Goal: Task Accomplishment & Management: Manage account settings

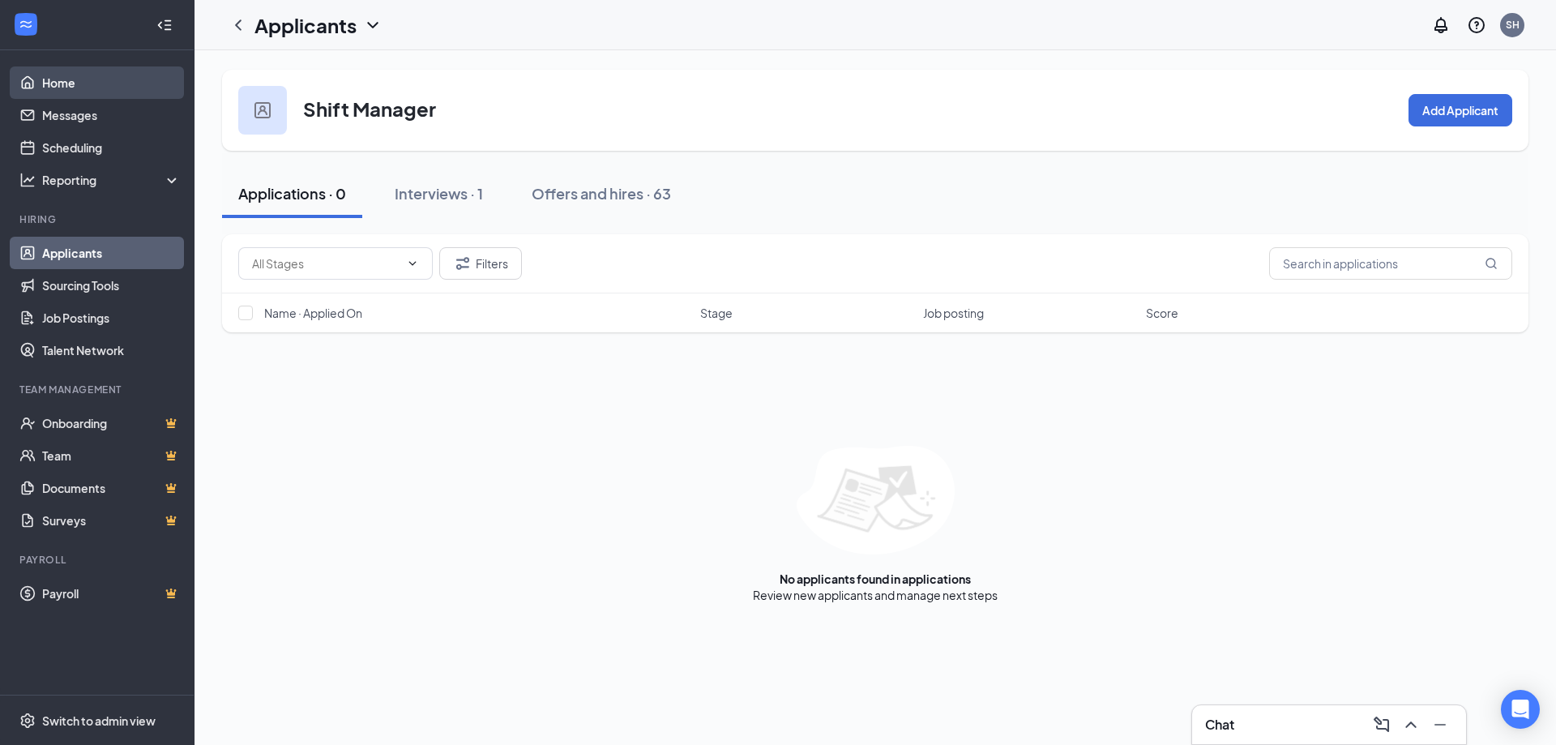
click at [51, 77] on link "Home" at bounding box center [111, 82] width 139 height 32
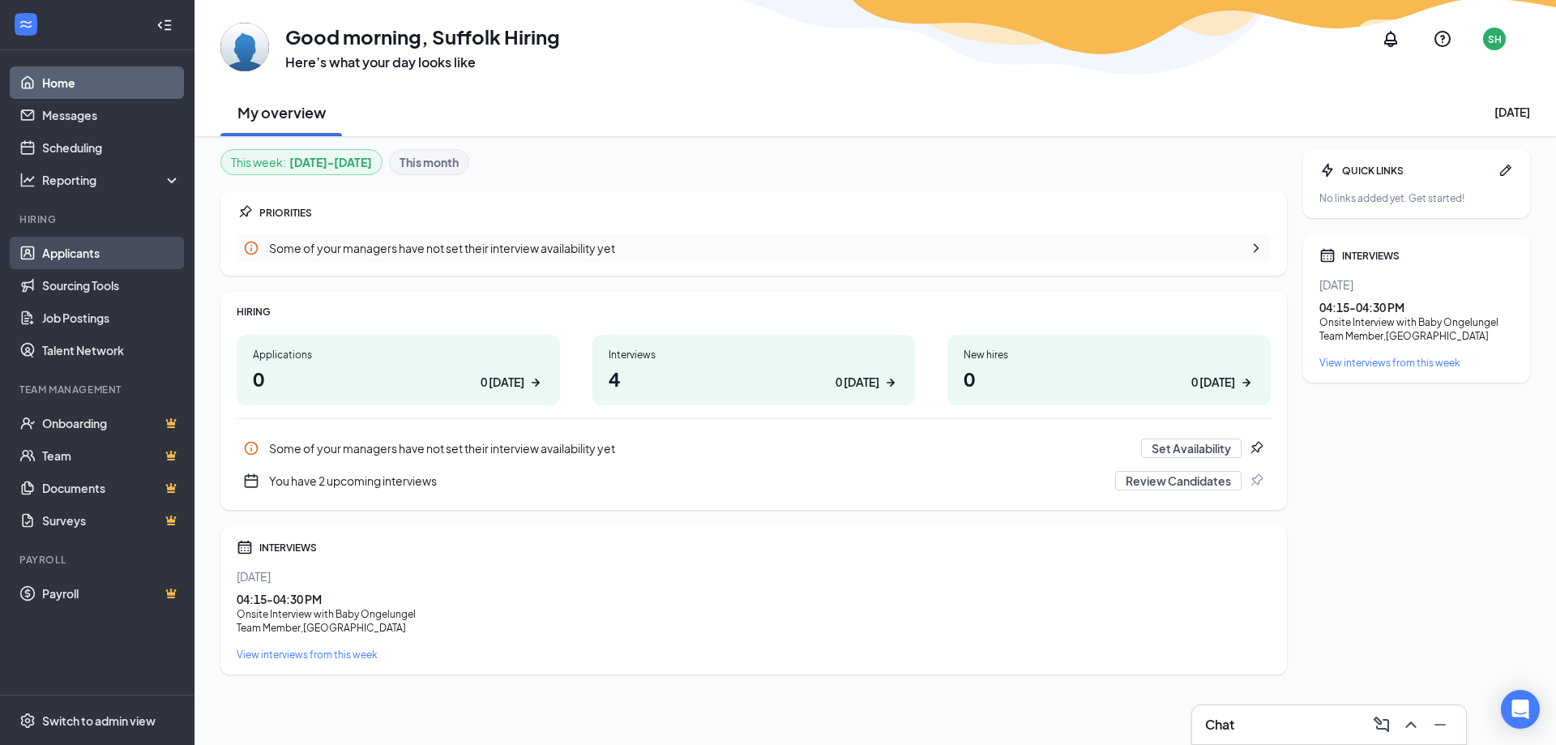
click at [76, 256] on link "Applicants" at bounding box center [111, 253] width 139 height 32
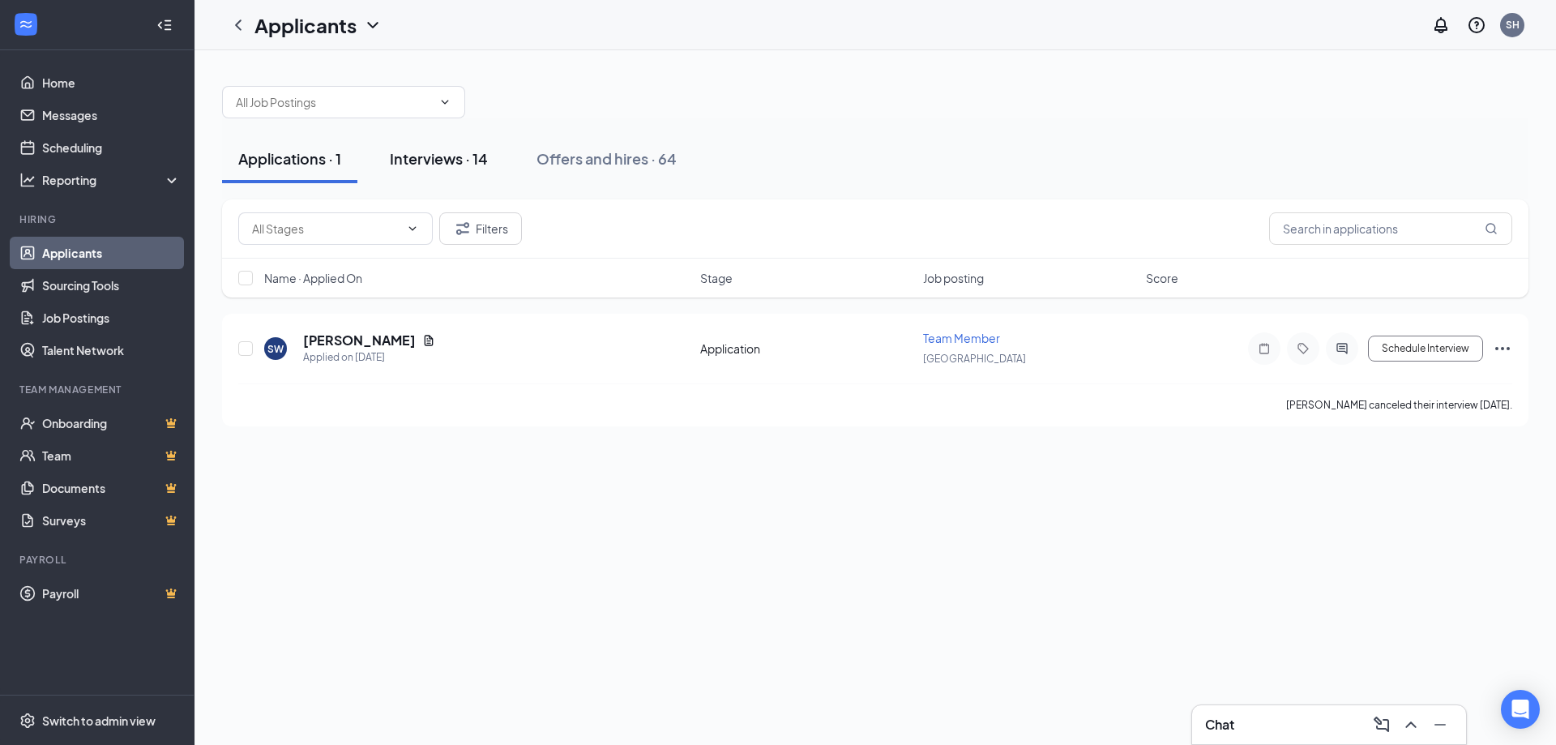
click at [446, 164] on div "Interviews · 14" at bounding box center [439, 158] width 98 height 20
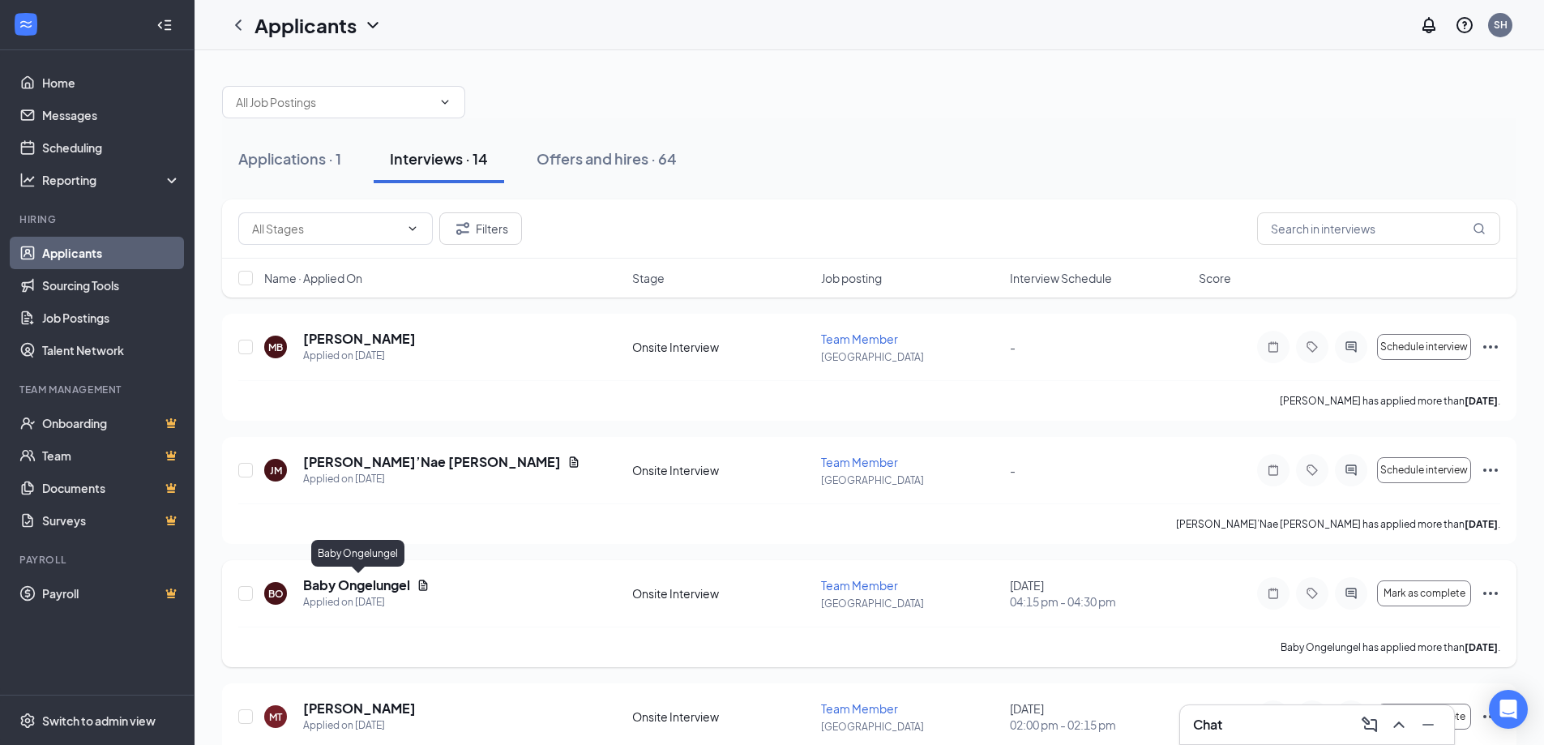
click at [367, 584] on h5 "Baby Ongelungel" at bounding box center [356, 585] width 107 height 18
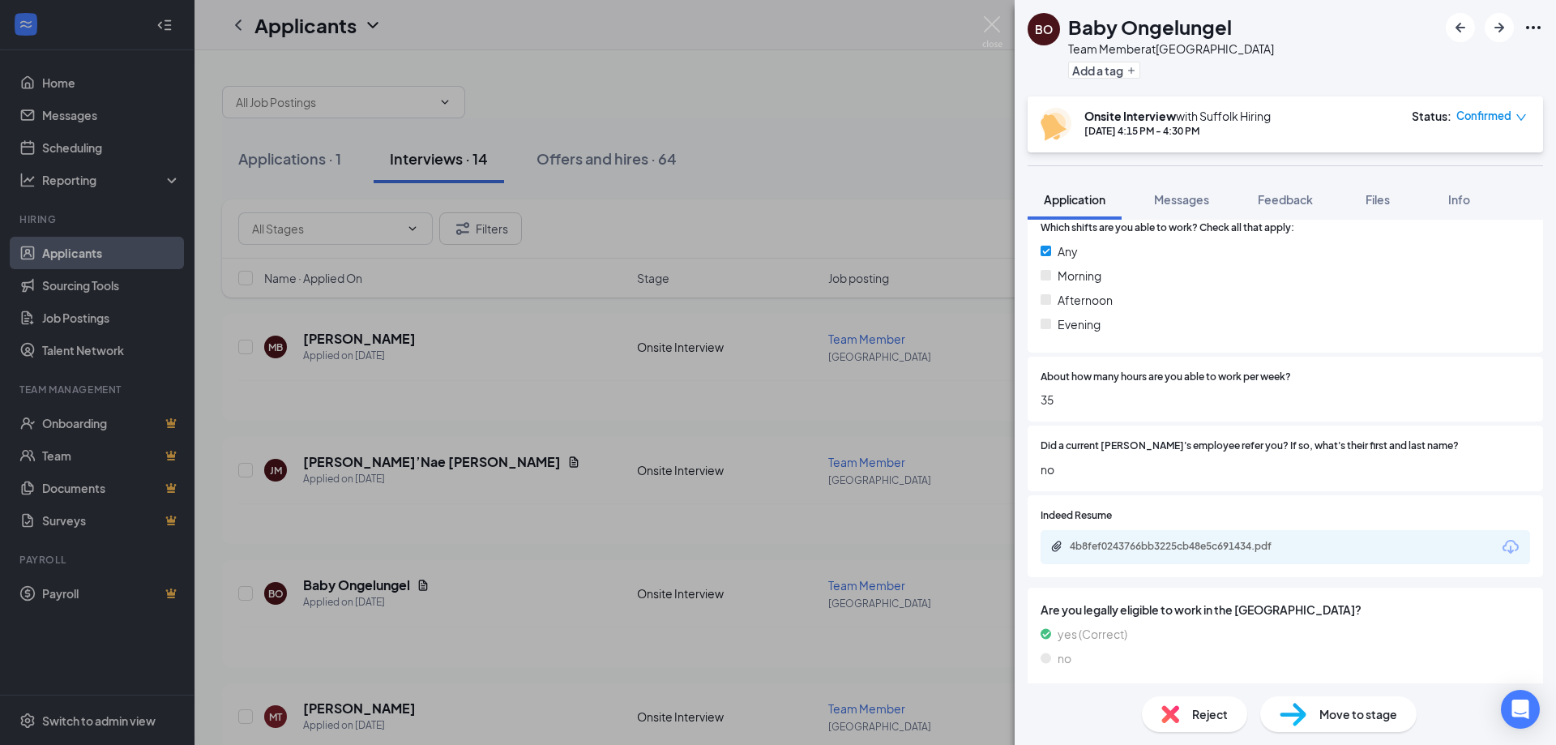
scroll to position [810, 0]
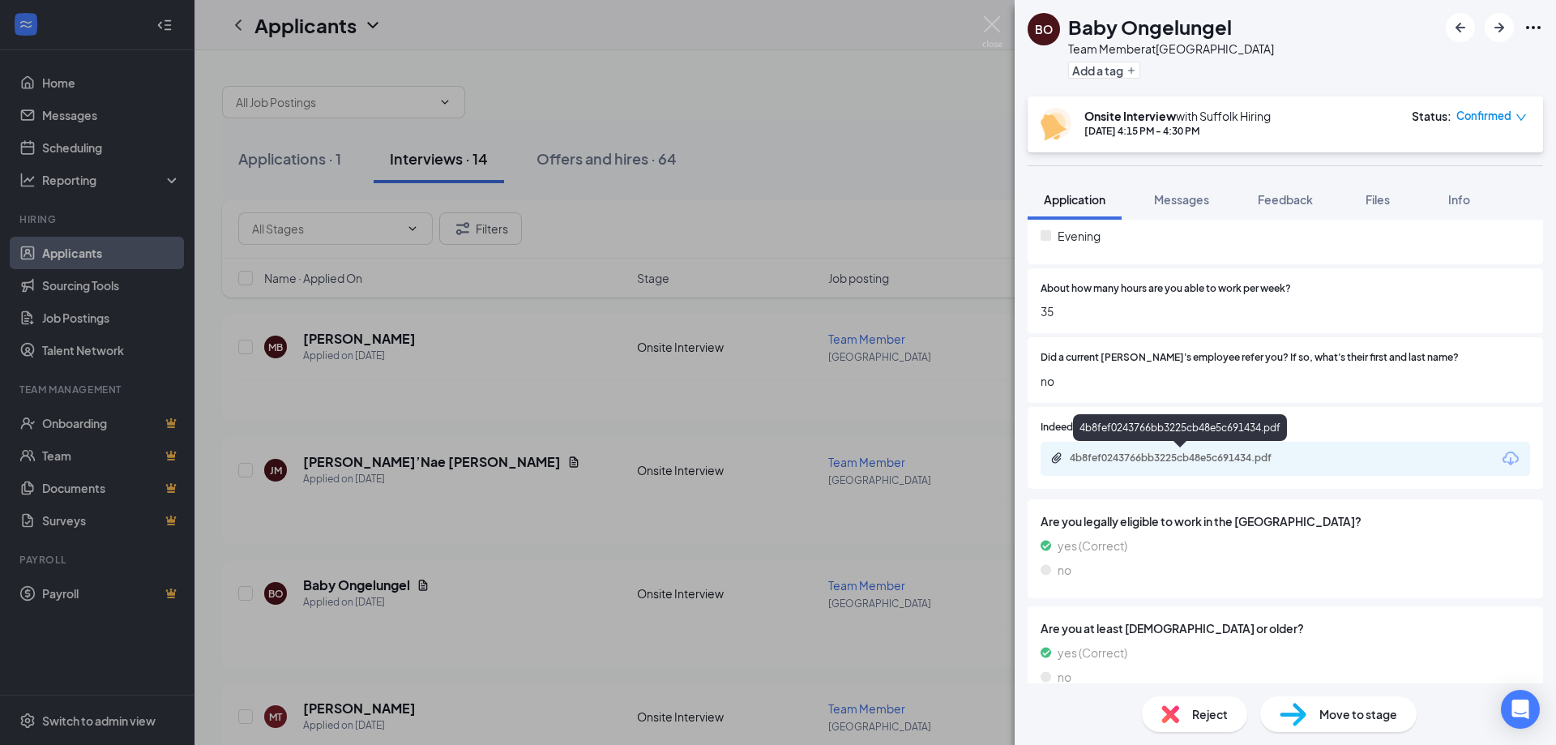
click at [1216, 460] on div "4b8fef0243766bb3225cb48e5c691434.pdf" at bounding box center [1183, 457] width 227 height 13
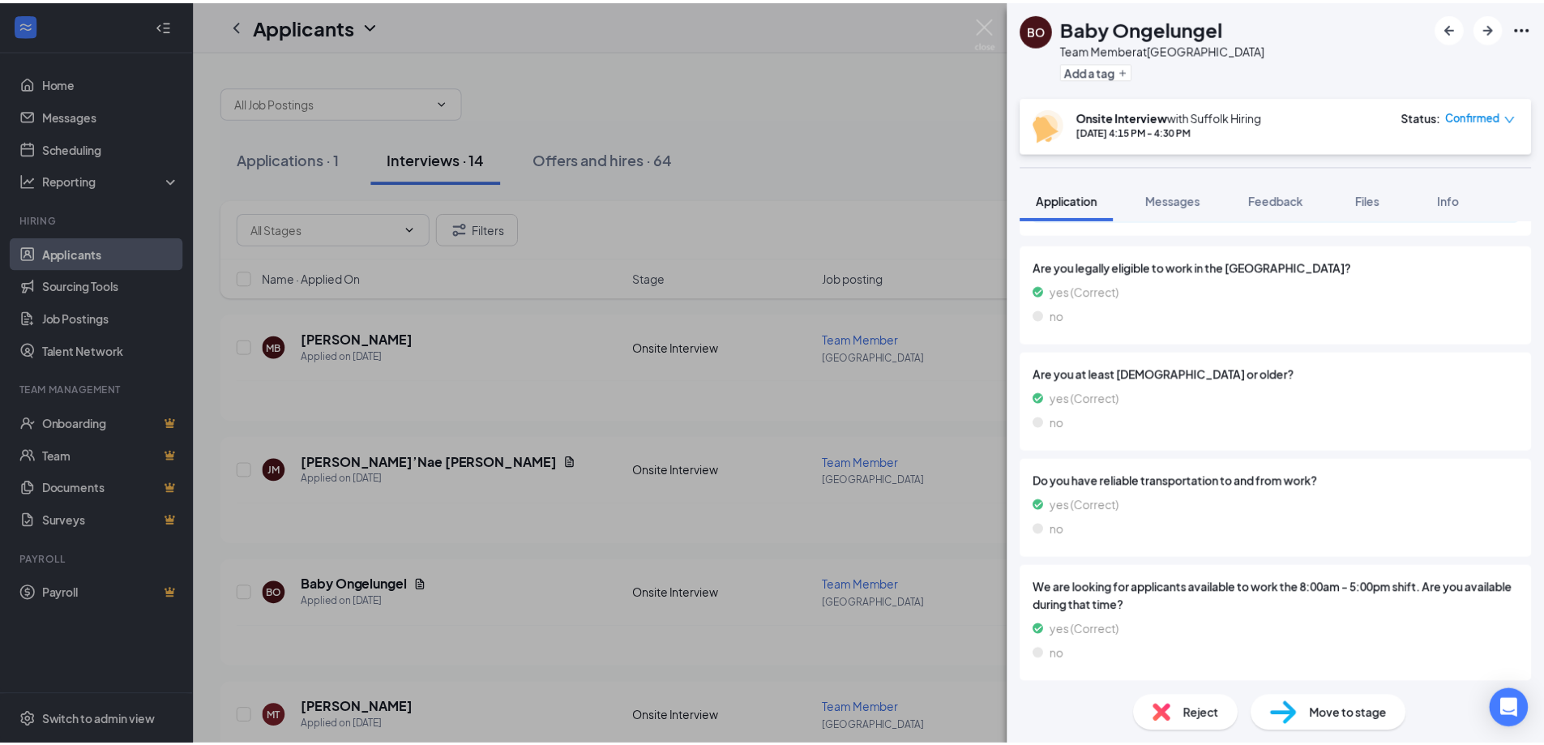
scroll to position [1068, 0]
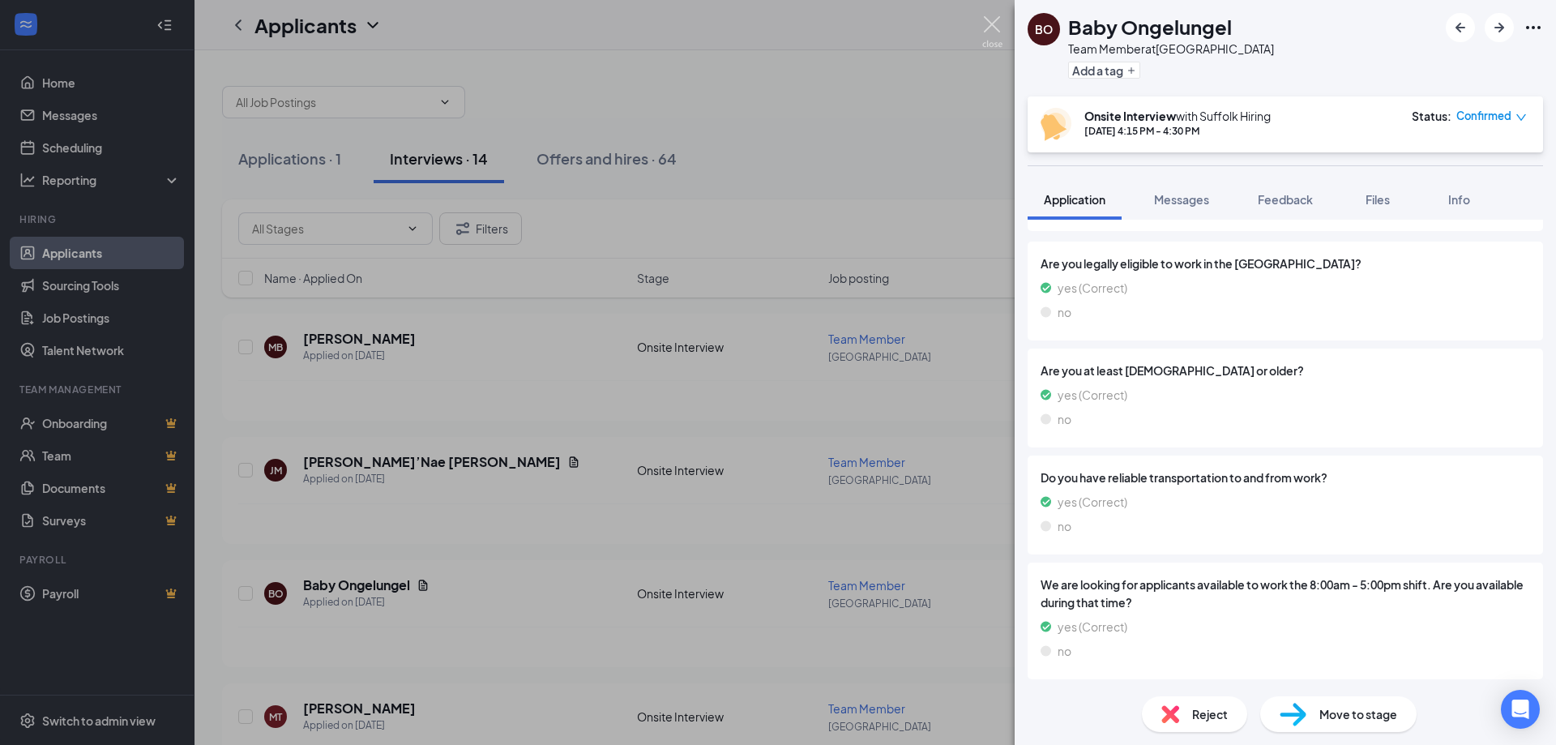
click at [1001, 30] on img at bounding box center [992, 32] width 20 height 32
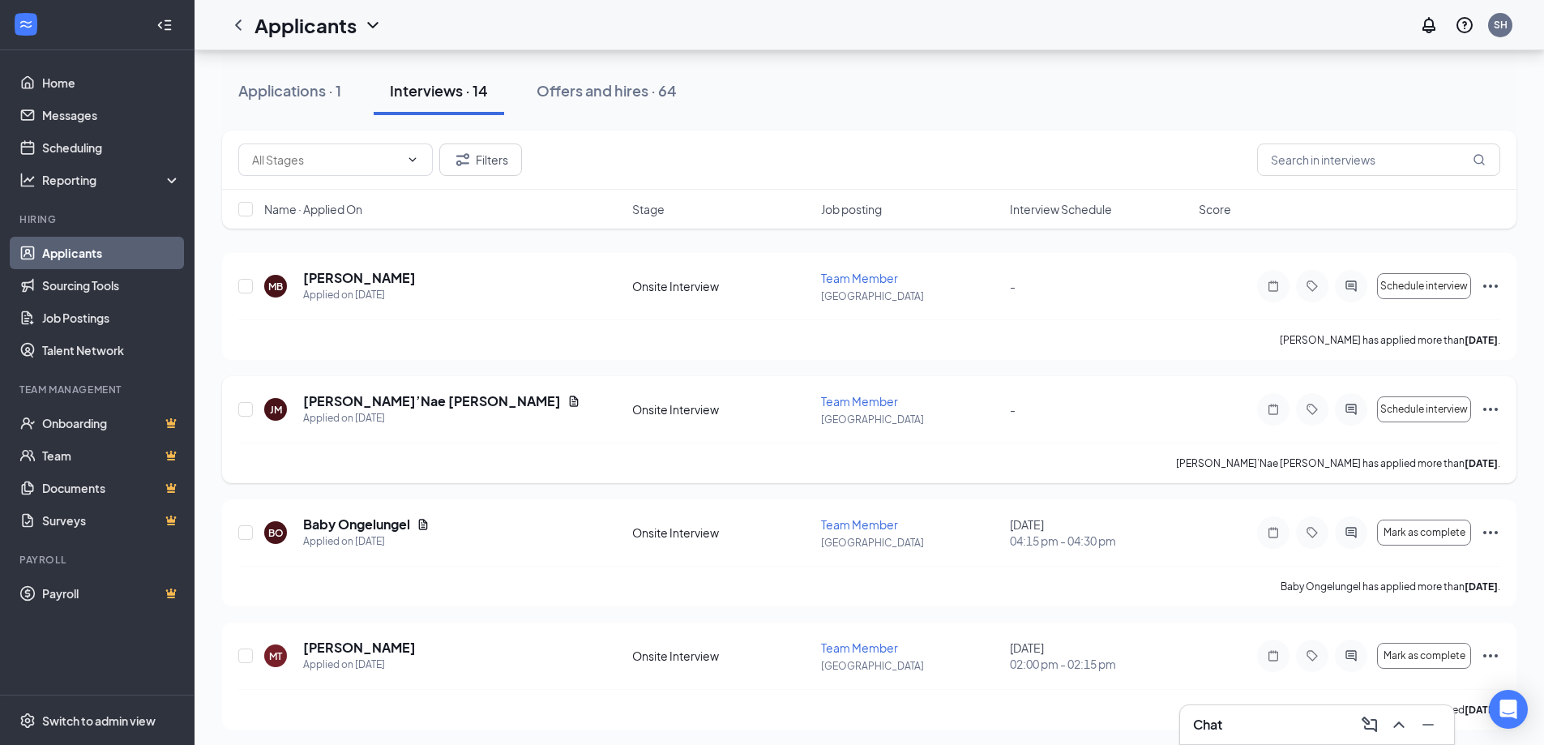
scroll to position [162, 0]
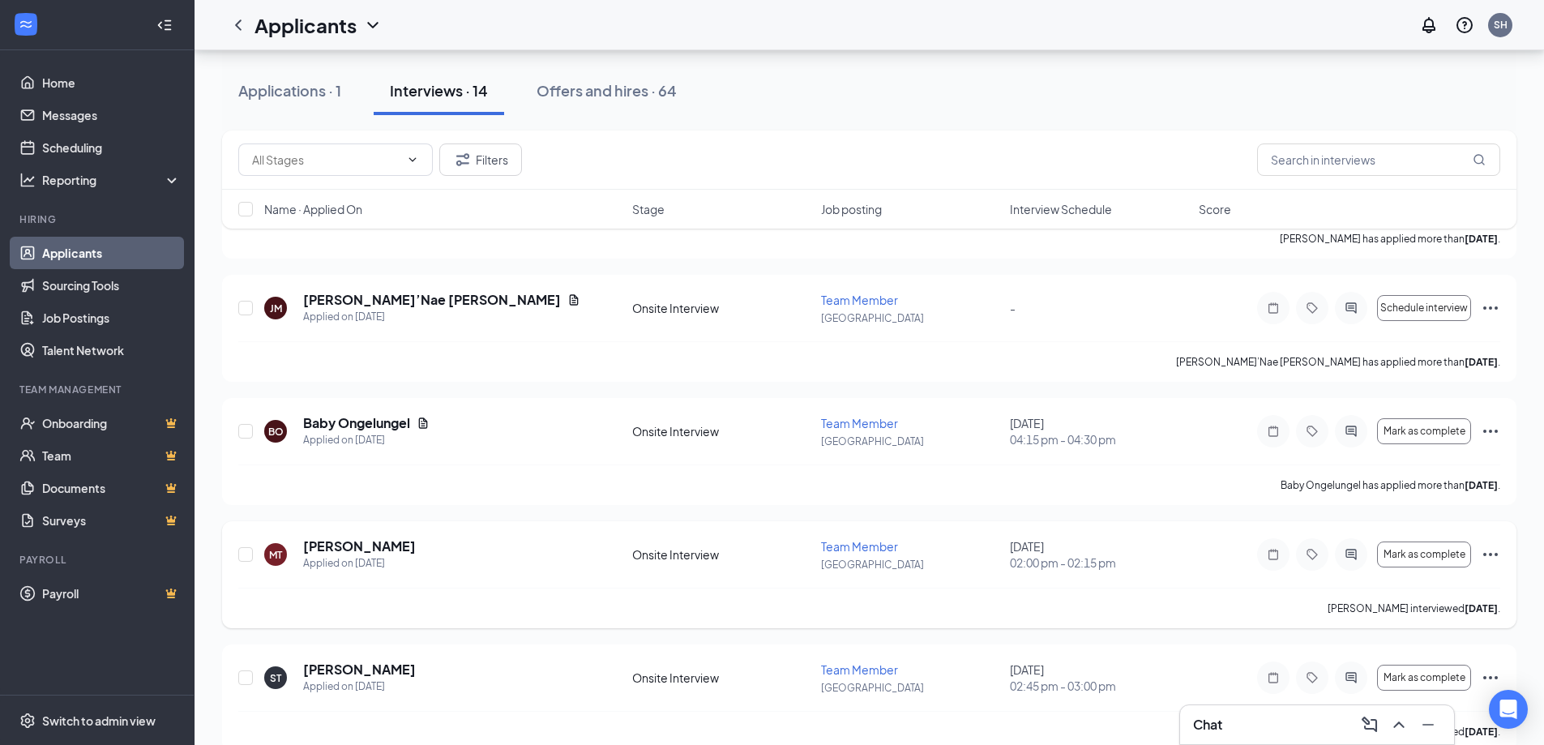
click at [1484, 553] on icon "Ellipses" at bounding box center [1490, 554] width 15 height 3
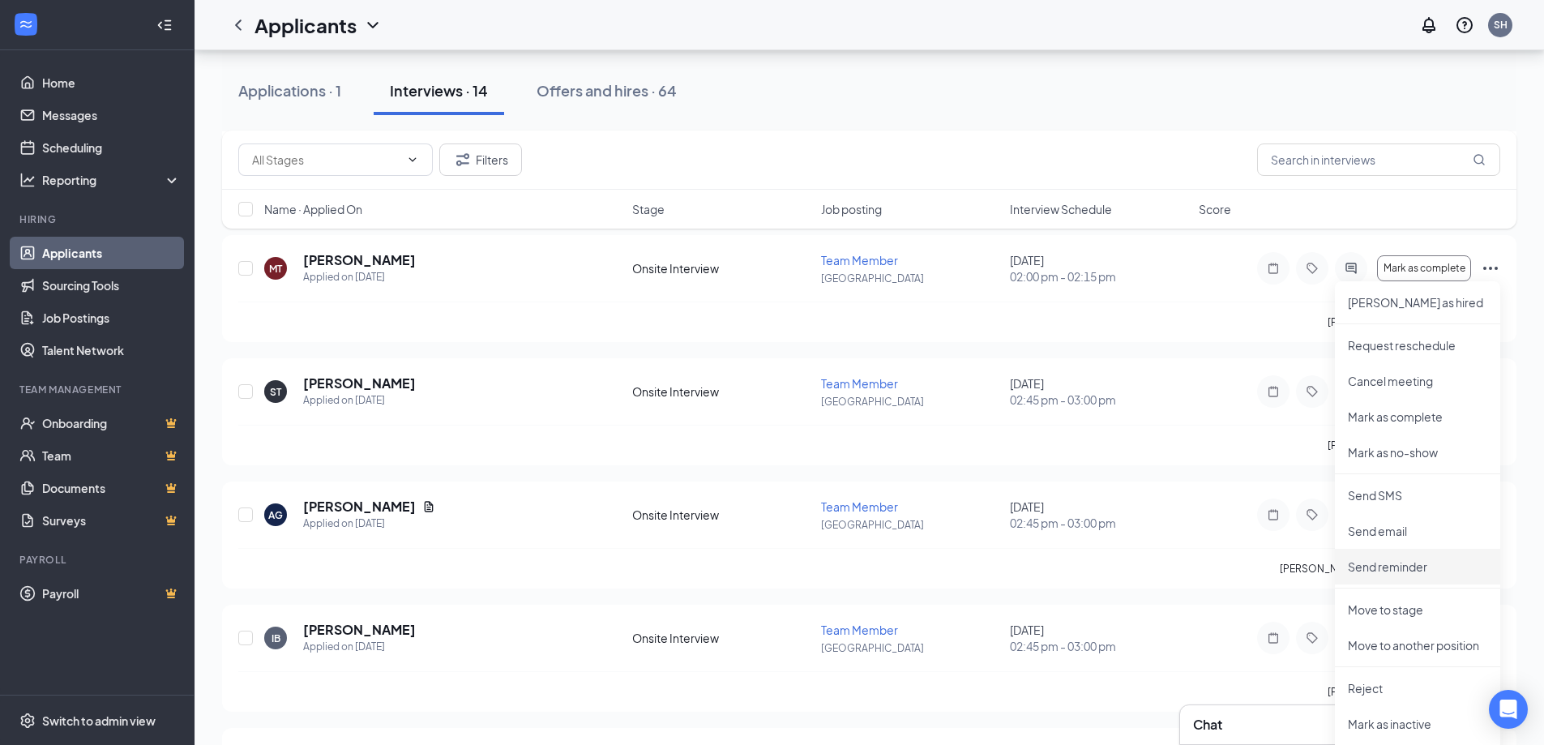
scroll to position [486, 0]
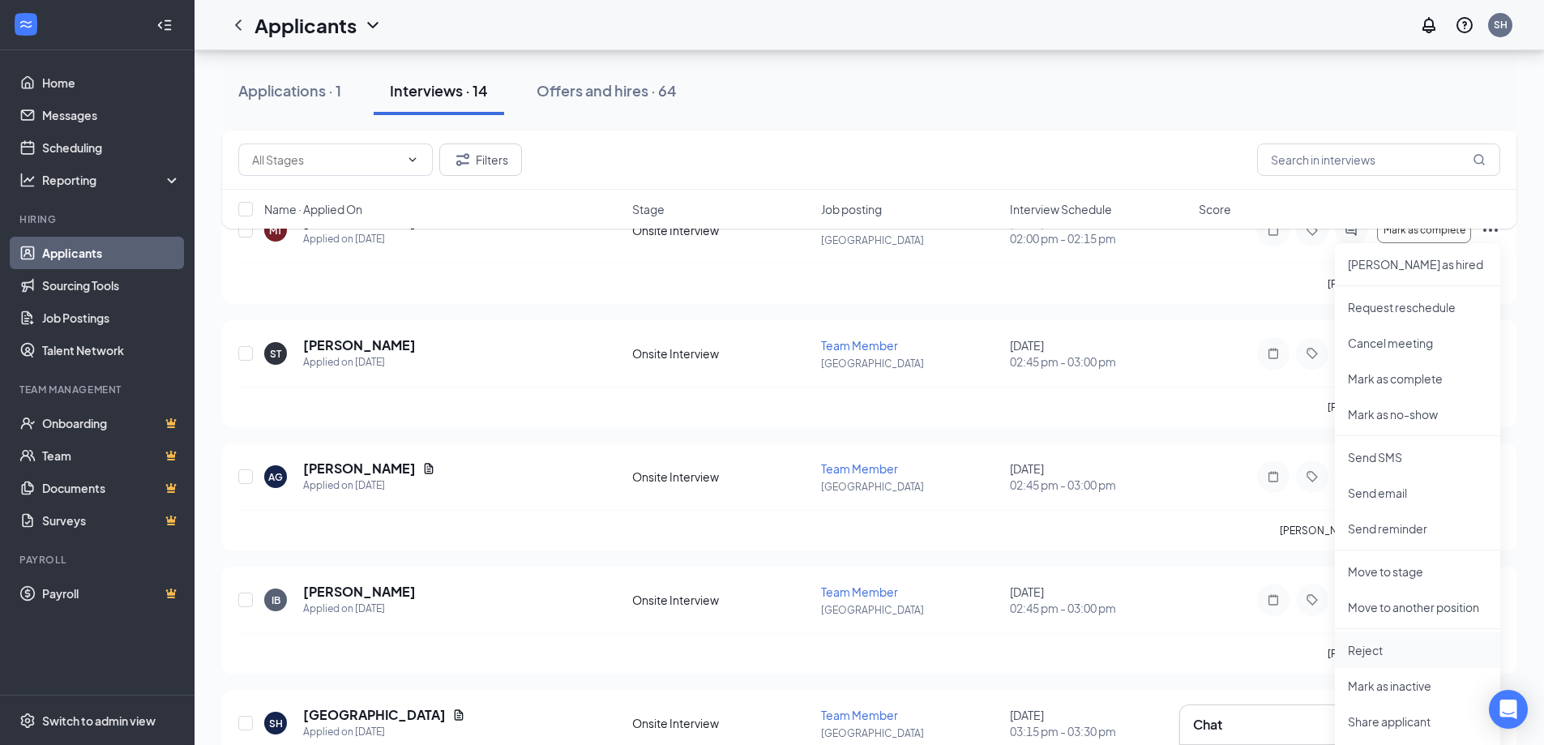
click at [1377, 654] on p "Reject" at bounding box center [1416, 650] width 139 height 16
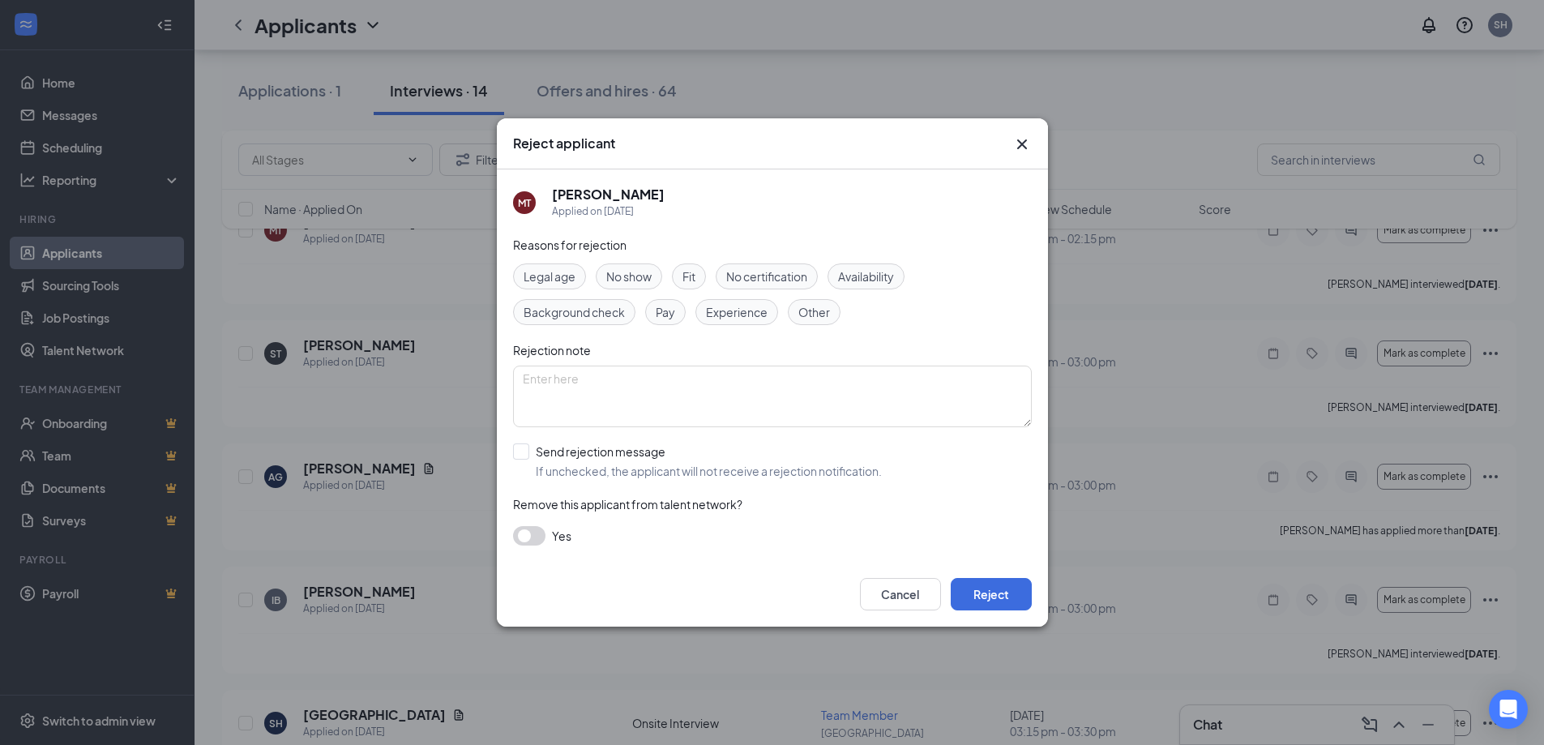
click at [529, 535] on button "button" at bounding box center [529, 535] width 32 height 19
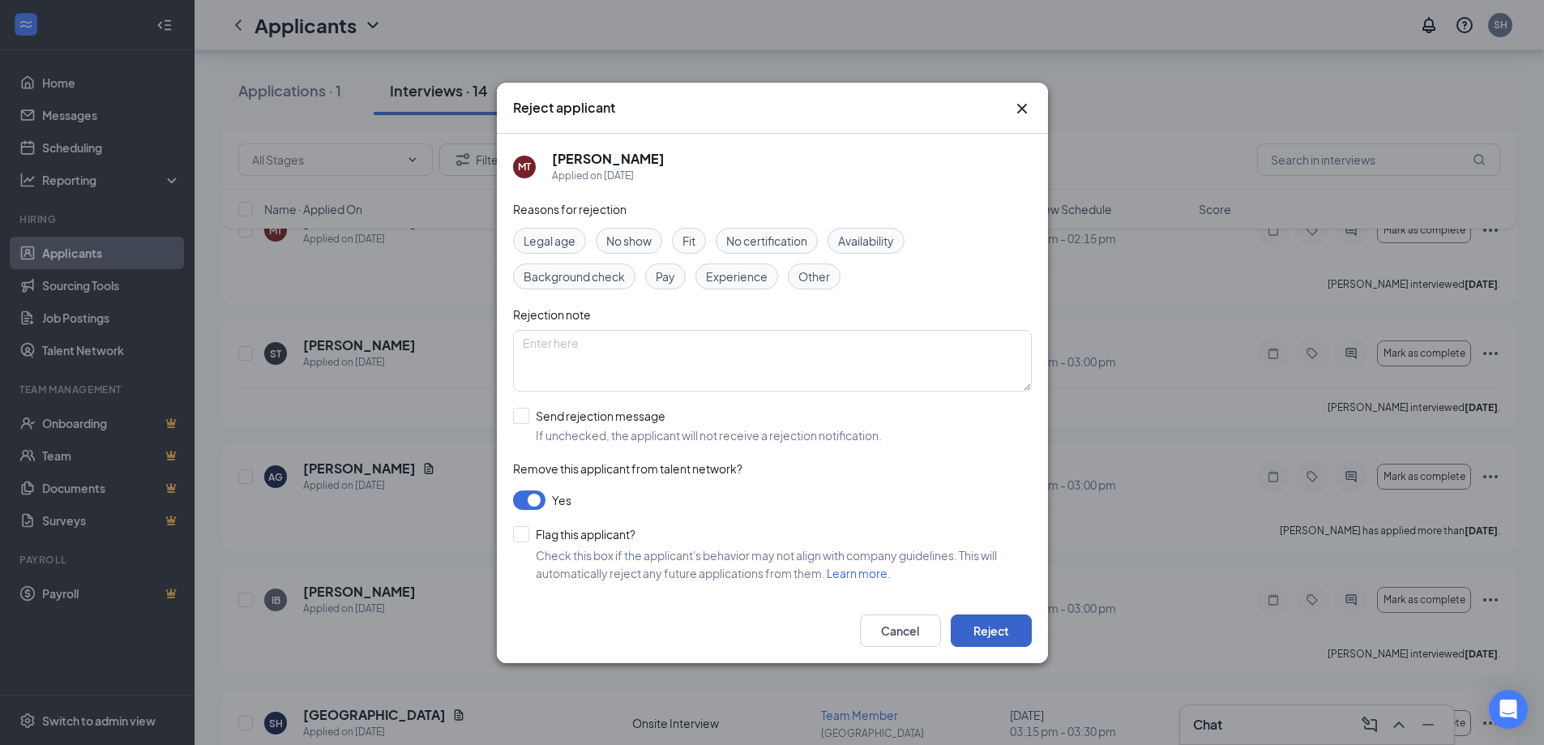
click at [993, 627] on button "Reject" at bounding box center [990, 630] width 81 height 32
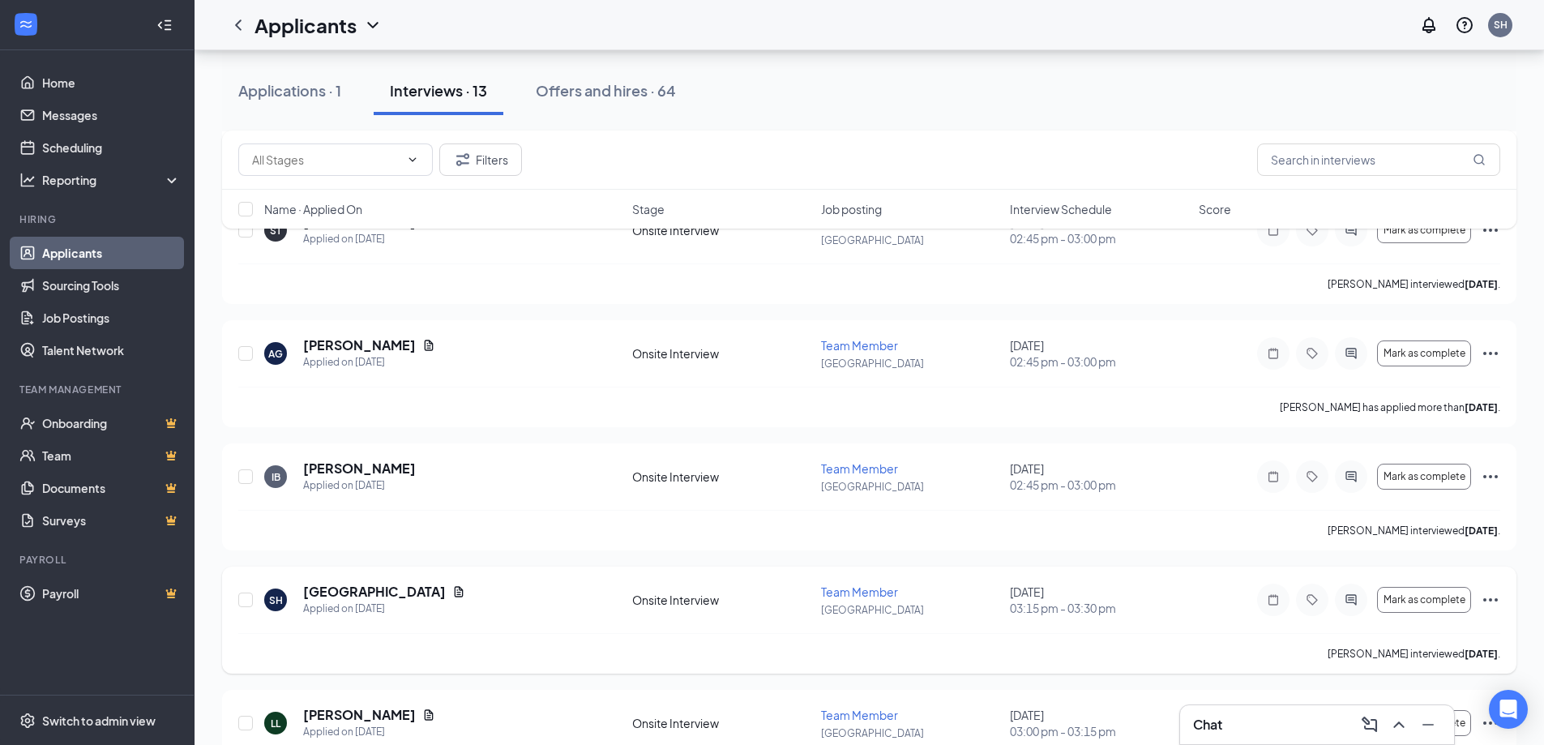
click at [1488, 601] on icon "Ellipses" at bounding box center [1489, 599] width 19 height 19
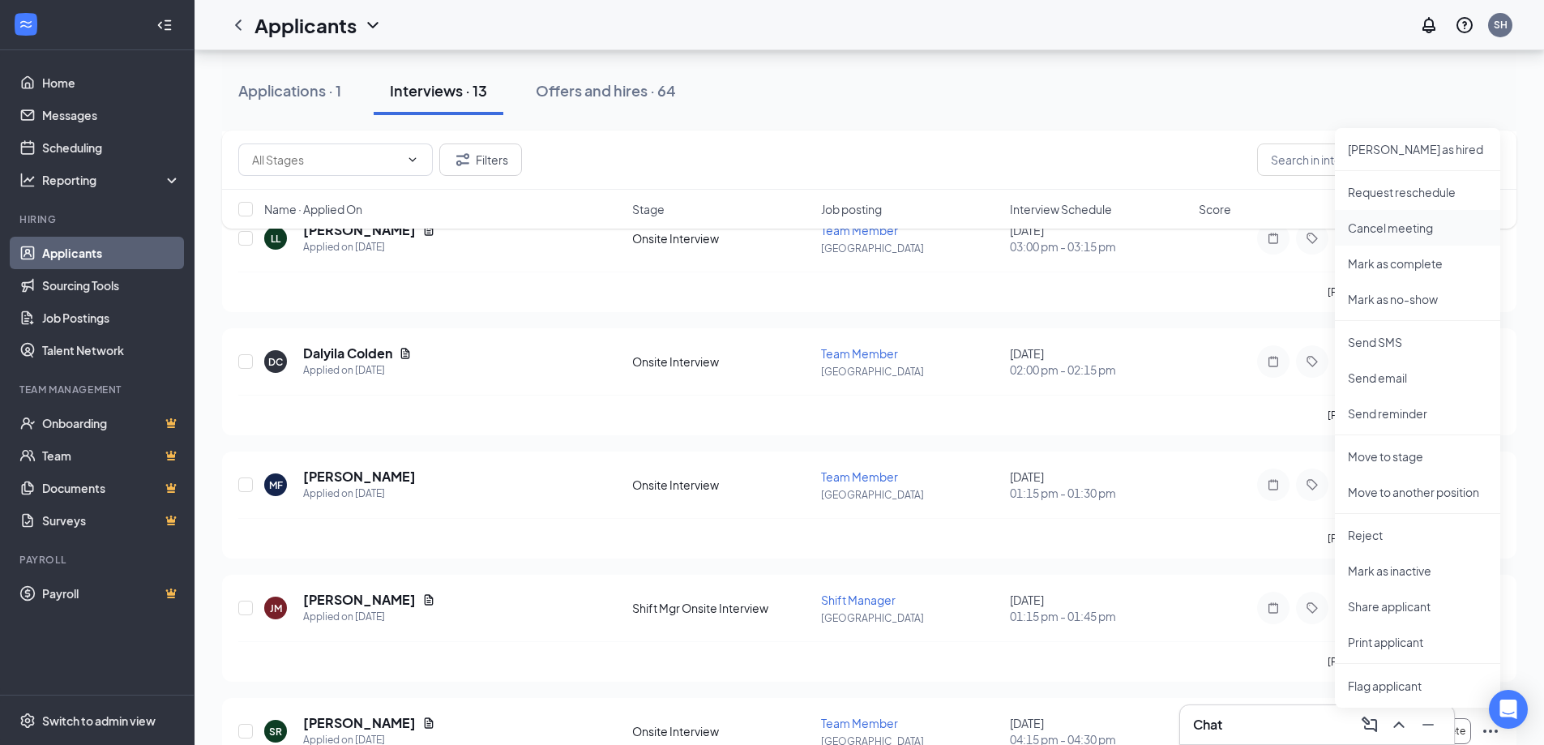
scroll to position [972, 0]
click at [1373, 536] on p "Reject" at bounding box center [1416, 533] width 139 height 16
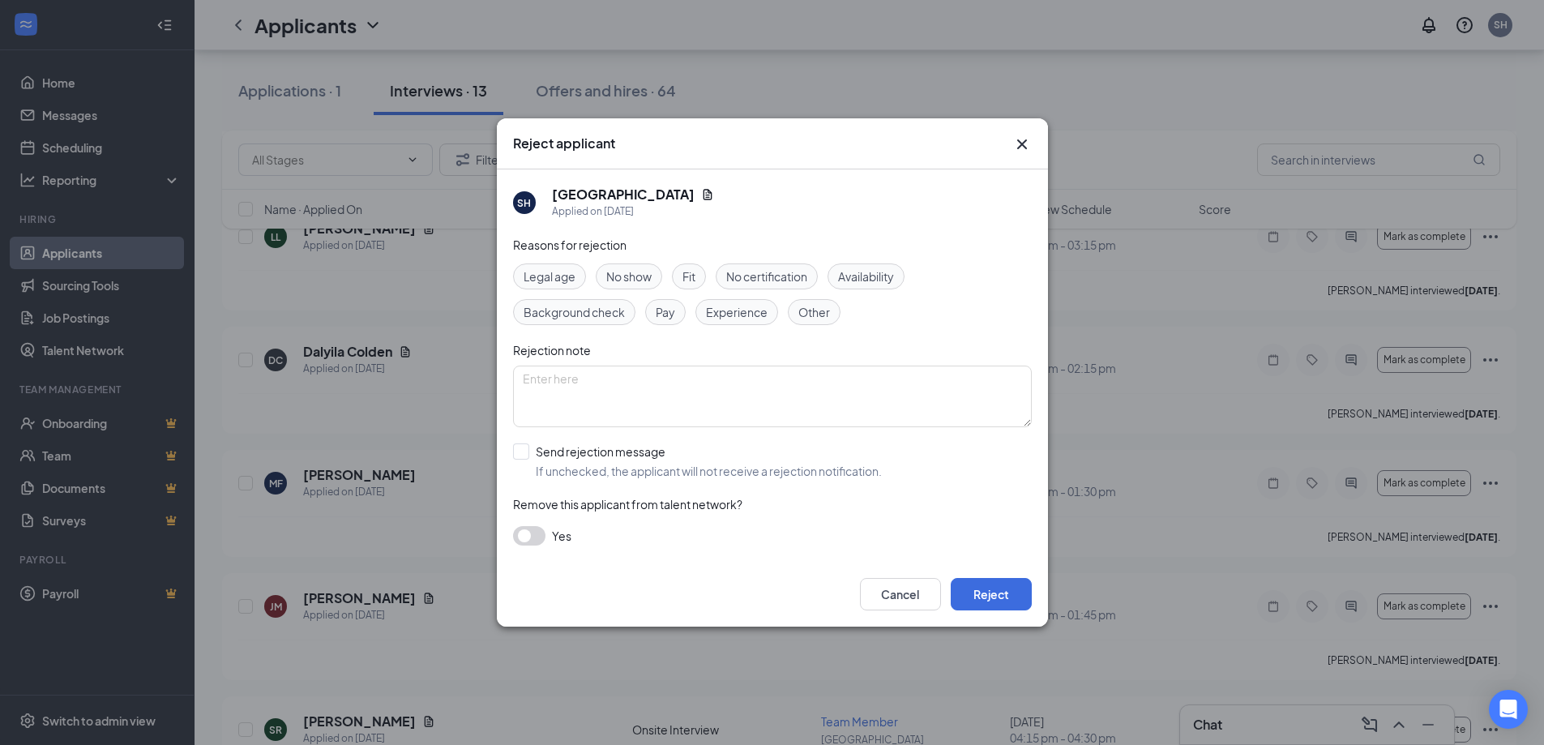
click at [540, 536] on button "button" at bounding box center [529, 535] width 32 height 19
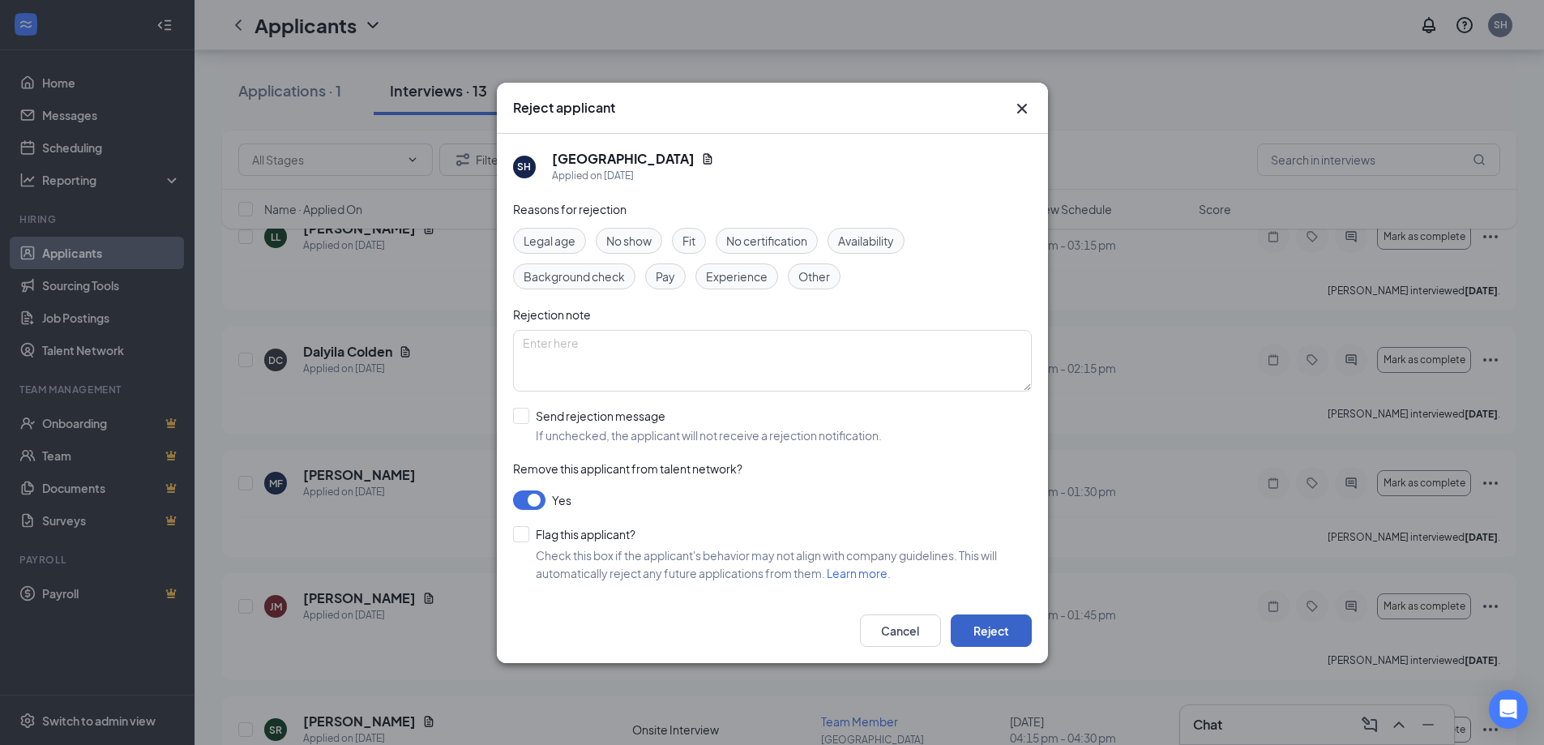
click at [993, 630] on button "Reject" at bounding box center [990, 630] width 81 height 32
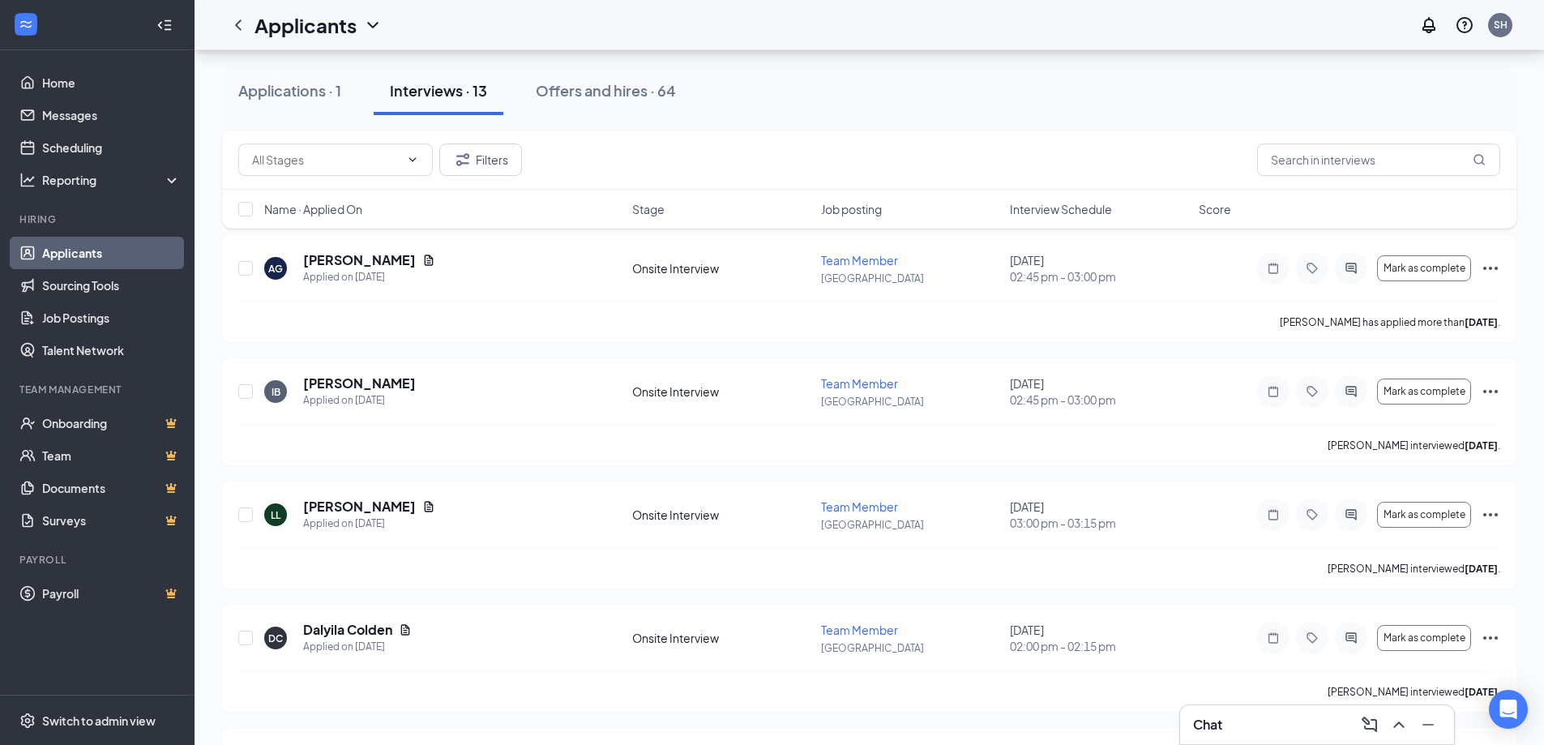
scroll to position [567, 0]
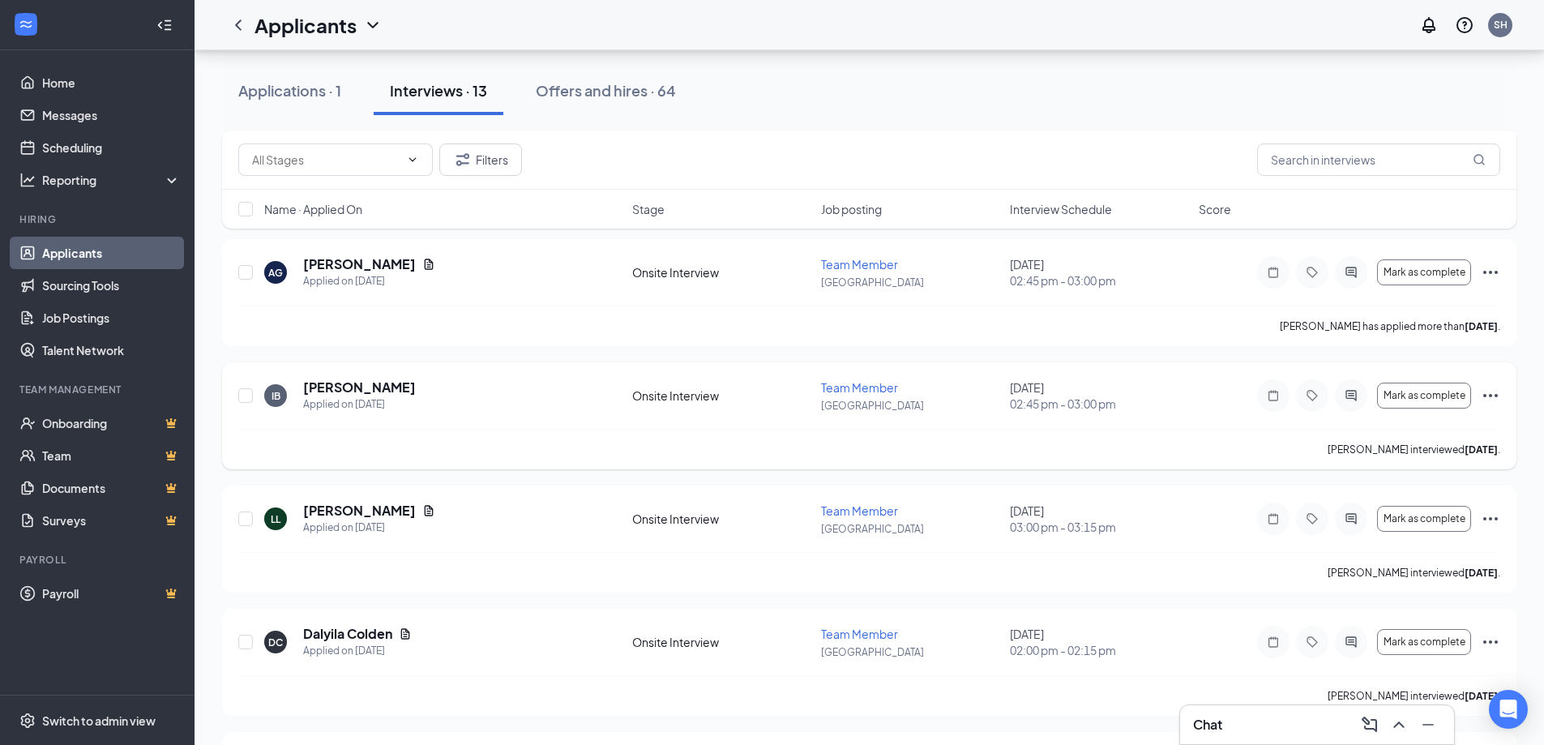
click at [1491, 397] on icon "Ellipses" at bounding box center [1489, 395] width 19 height 19
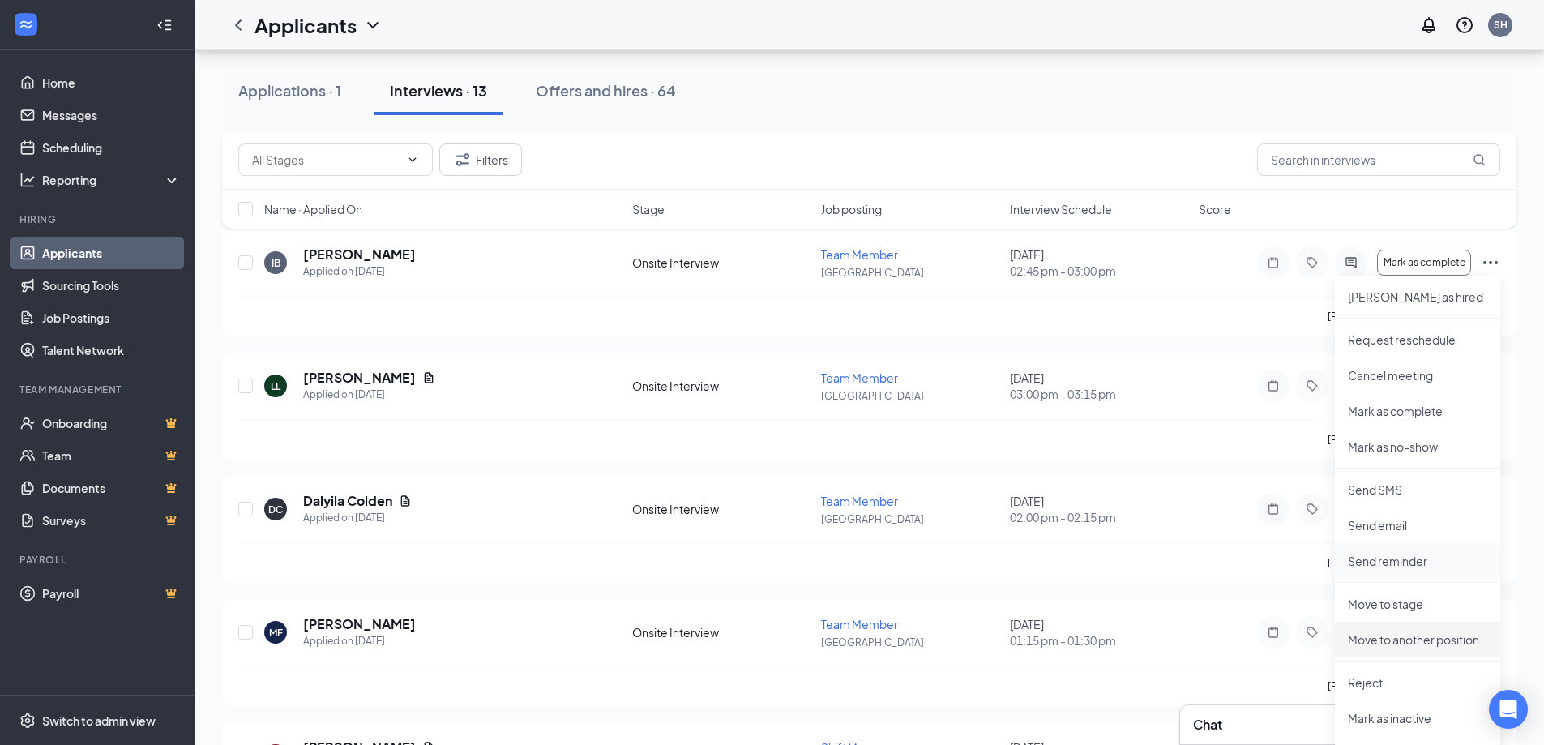
scroll to position [729, 0]
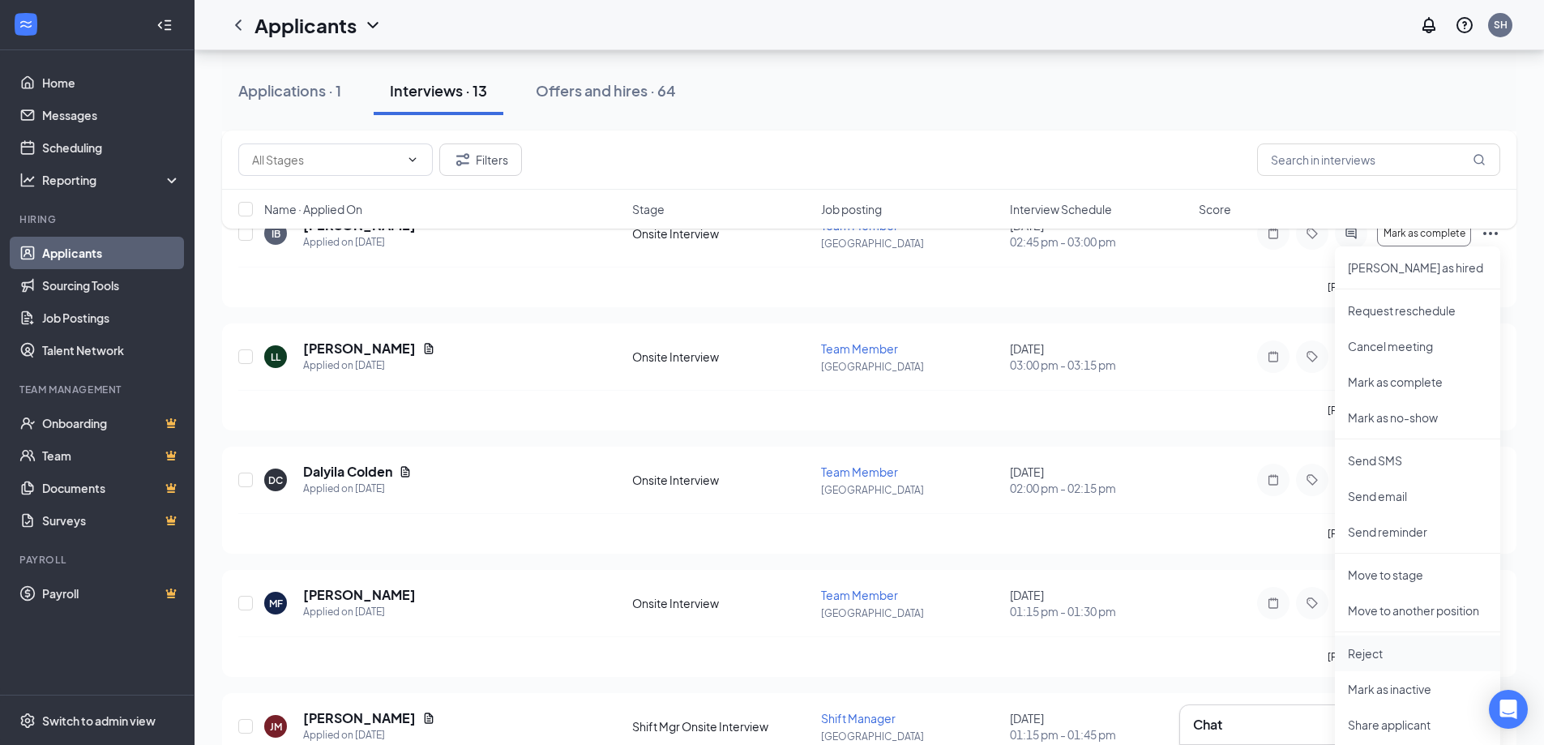
click at [1364, 650] on p "Reject" at bounding box center [1416, 653] width 139 height 16
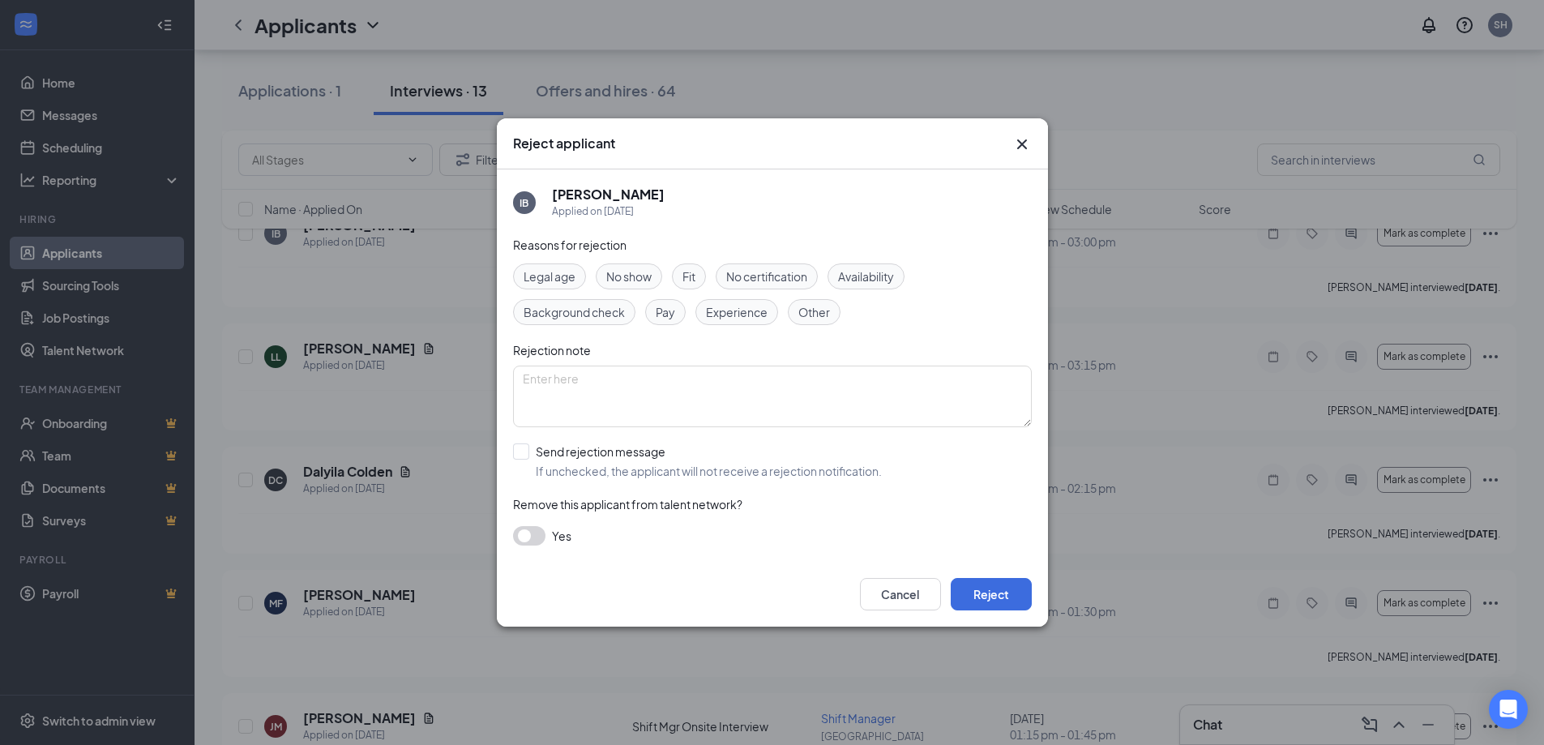
click at [880, 277] on span "Availability" at bounding box center [866, 276] width 56 height 18
click at [829, 318] on span "Other" at bounding box center [814, 312] width 32 height 18
click at [886, 281] on span "Availability" at bounding box center [866, 276] width 56 height 18
click at [526, 454] on input "Send rejection message If unchecked, the applicant will not receive a rejection…" at bounding box center [697, 461] width 369 height 36
checkbox input "true"
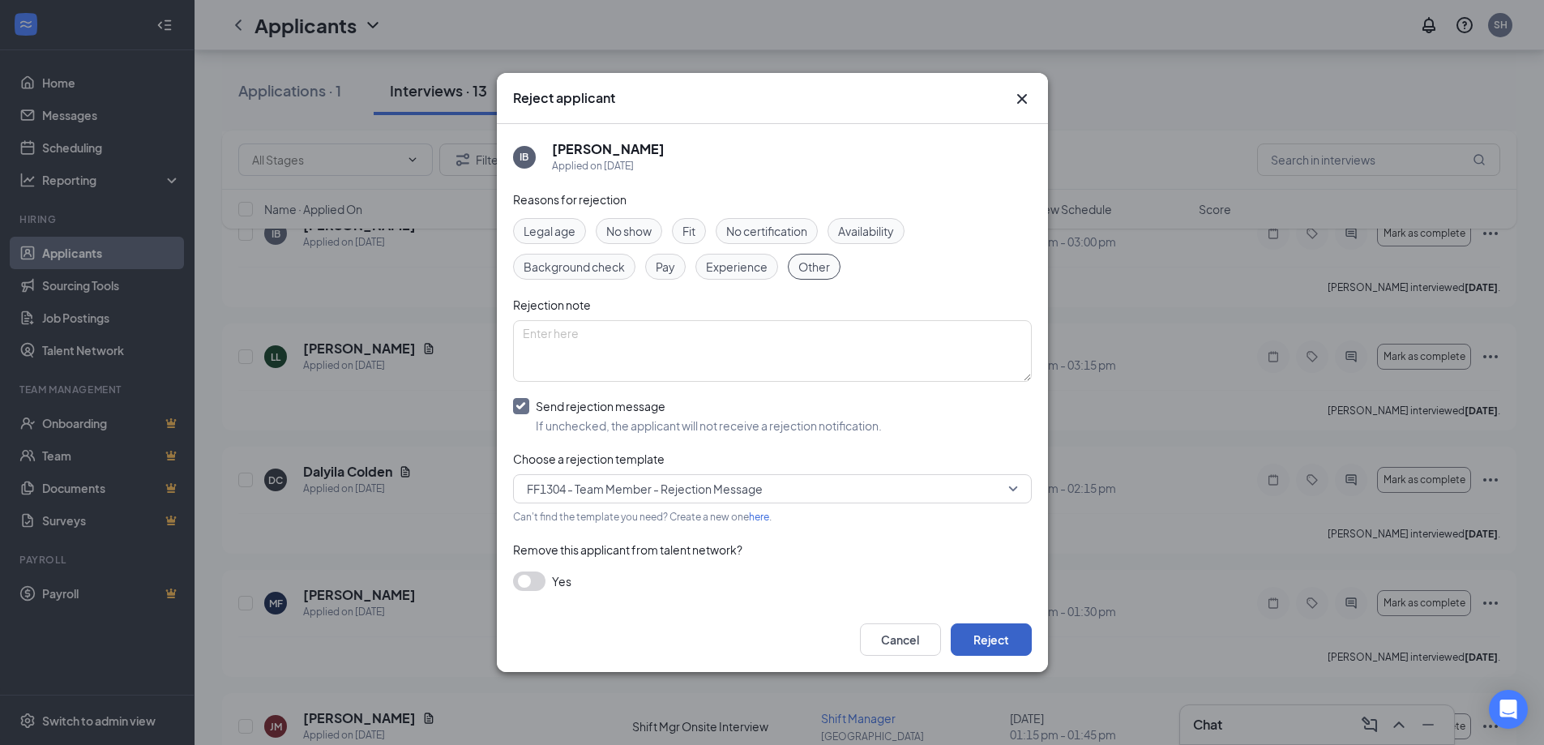
click at [989, 639] on button "Reject" at bounding box center [990, 639] width 81 height 32
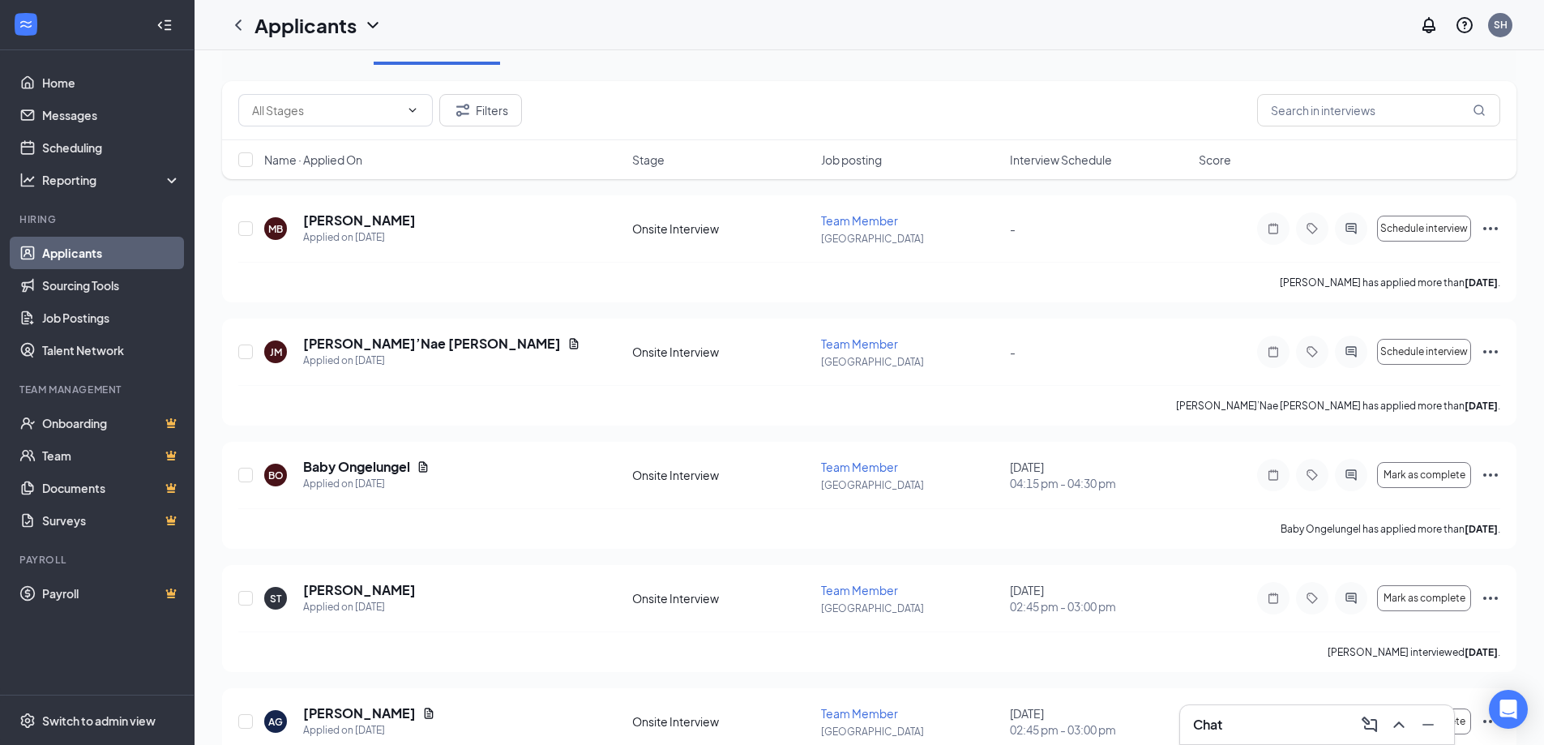
scroll to position [0, 0]
